Goal: Transaction & Acquisition: Purchase product/service

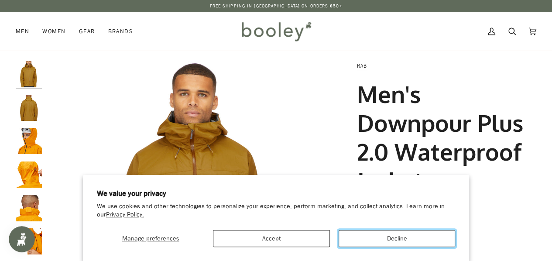
click at [365, 238] on button "Decline" at bounding box center [397, 238] width 117 height 17
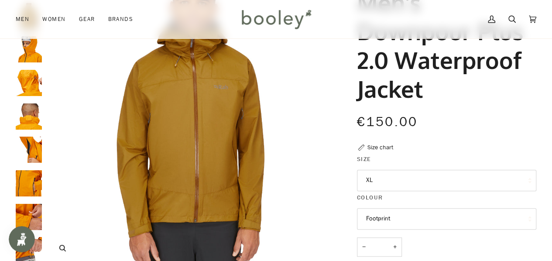
scroll to position [131, 0]
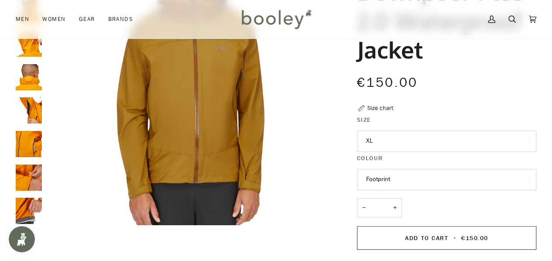
click at [446, 172] on button "Footprint" at bounding box center [446, 179] width 179 height 21
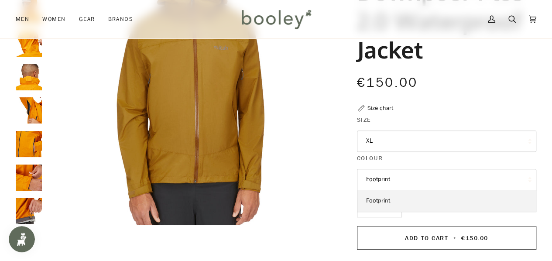
click at [441, 201] on link "Footprint" at bounding box center [446, 201] width 178 height 22
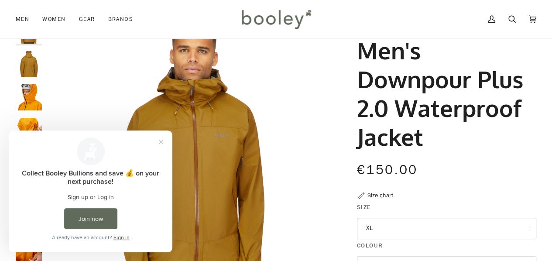
scroll to position [0, 0]
click at [160, 143] on button "Close prompt" at bounding box center [161, 142] width 16 height 16
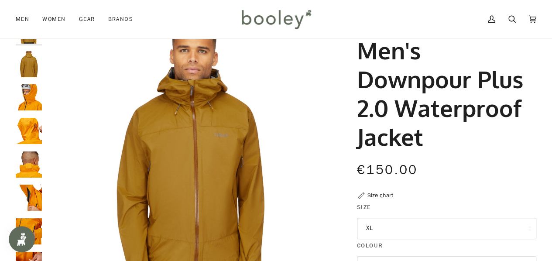
click at [21, 100] on img "Rab Men's Downpour Plus 2.0 Waterproof Jacket - Booley Galway" at bounding box center [29, 97] width 26 height 26
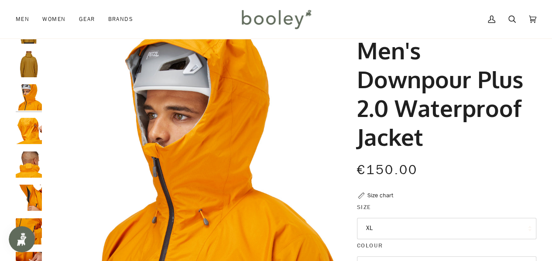
click at [32, 68] on img "Rab Men's Downpour Plus 2.0 Waterproof Jacket Footprint - Booley Galway" at bounding box center [29, 64] width 26 height 26
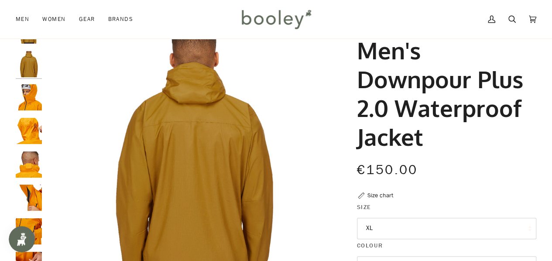
click at [32, 94] on img "Rab Men's Downpour Plus 2.0 Waterproof Jacket - Booley Galway" at bounding box center [29, 97] width 26 height 26
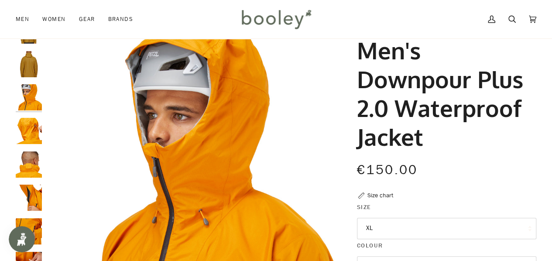
click at [34, 138] on img "Rab Men's Downpour Plus 2.0 Waterproof Jacket - Booley Galway" at bounding box center [29, 131] width 26 height 26
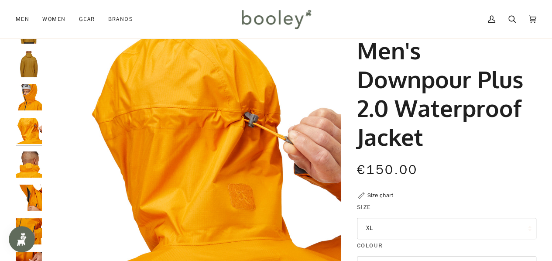
click at [32, 158] on img "Rab Men's Downpour Plus 2.0 Waterproof Jacket - Booley Galway" at bounding box center [29, 164] width 26 height 26
